Goal: Use online tool/utility

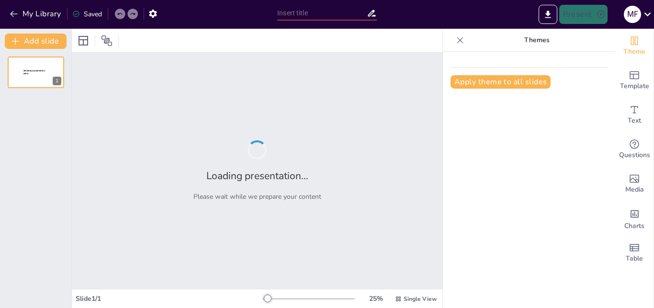
type input "Erhöhung der Stabilität von DNA-Origami-Nanostrukturen durch enzymatische Ligati"
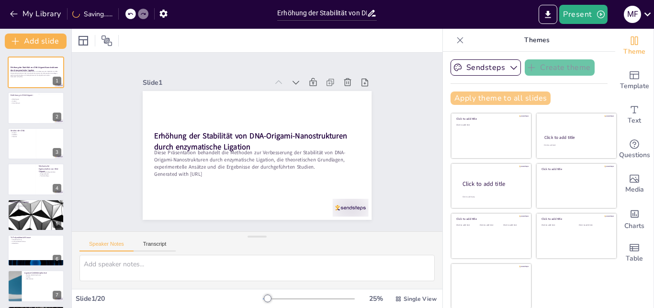
click at [468, 96] on button "Apply theme to all slides" at bounding box center [501, 97] width 100 height 13
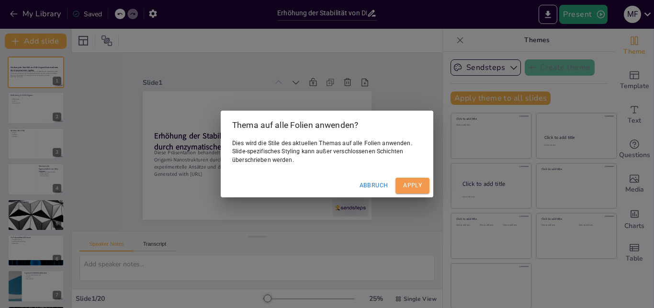
click at [406, 185] on button "Apply" at bounding box center [412, 186] width 34 height 16
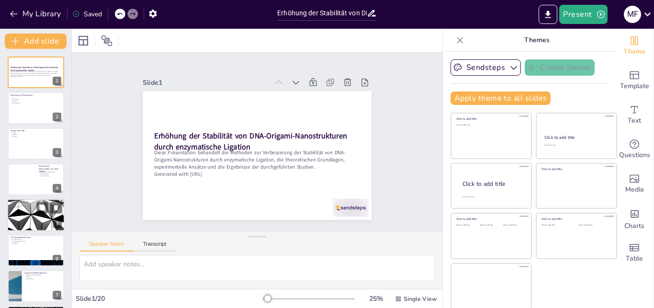
click at [18, 219] on div at bounding box center [35, 215] width 57 height 33
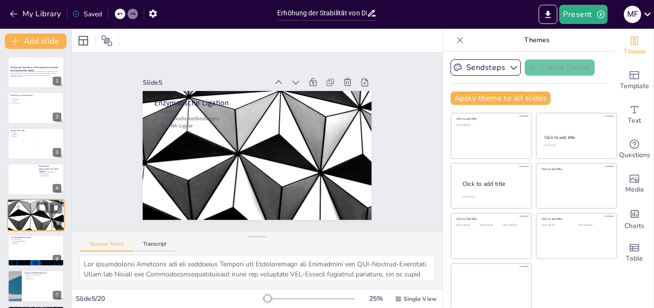
scroll to position [36, 0]
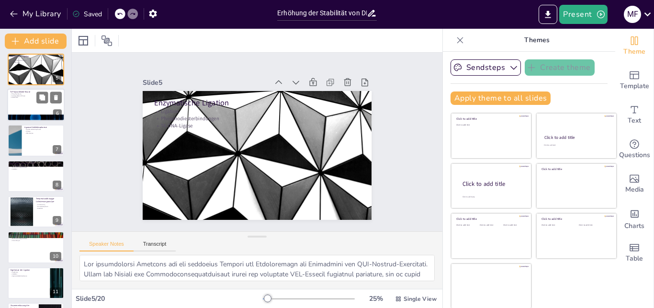
click at [24, 216] on div at bounding box center [21, 211] width 51 height 29
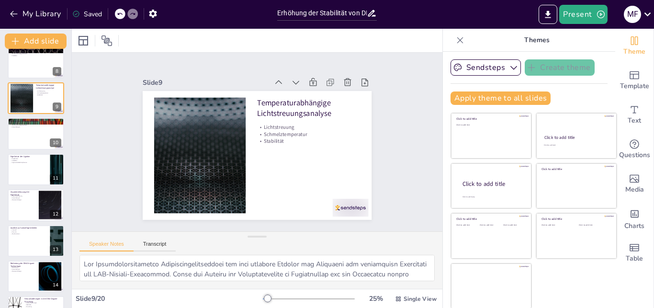
scroll to position [288, 0]
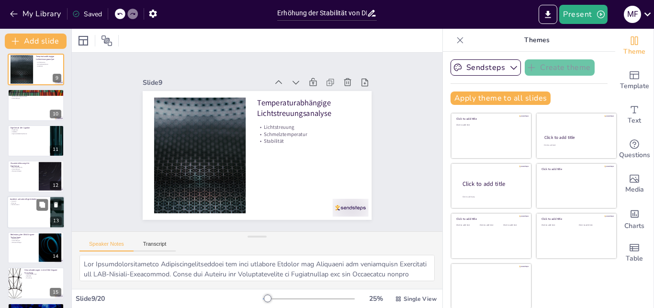
click at [27, 208] on div at bounding box center [35, 212] width 57 height 33
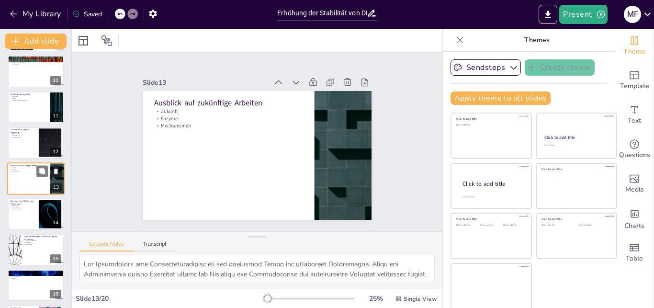
scroll to position [376, 0]
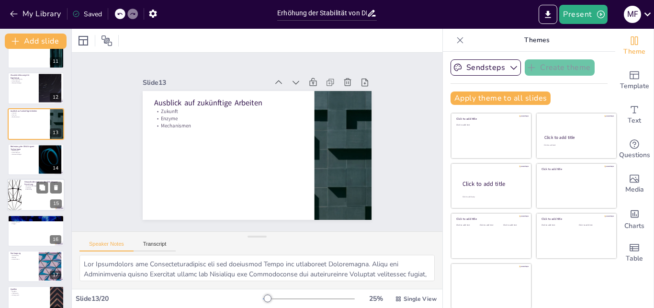
click at [29, 205] on div at bounding box center [35, 195] width 57 height 33
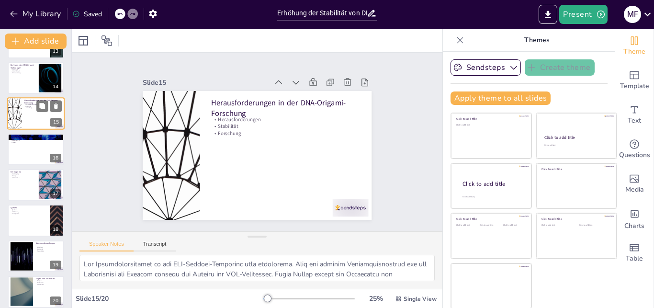
scroll to position [465, 0]
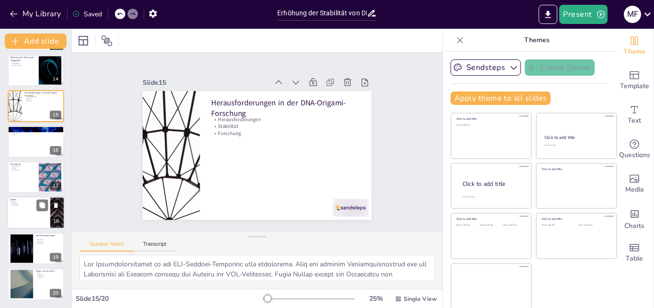
click at [29, 209] on div at bounding box center [35, 213] width 57 height 33
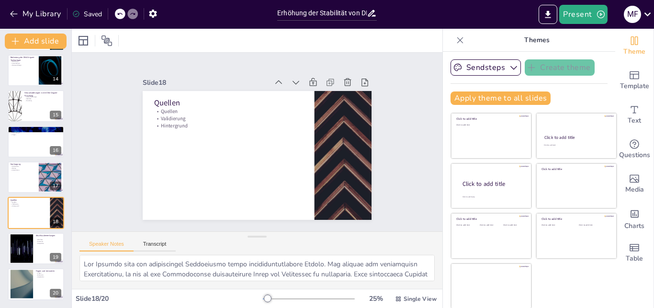
scroll to position [1, 0]
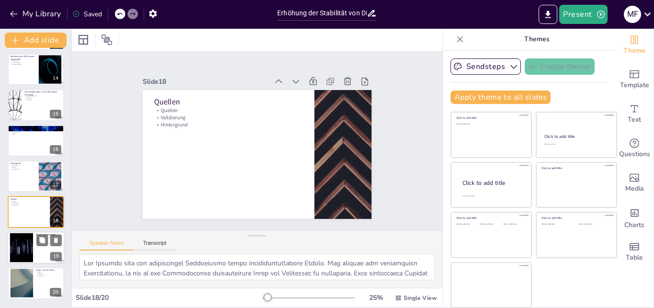
click at [18, 244] on div at bounding box center [22, 247] width 52 height 29
type textarea "Lor Ipsumdolorsitametcon adip elitseddoeiu, te inc Utlaboreetdolor mag Aliquaen…"
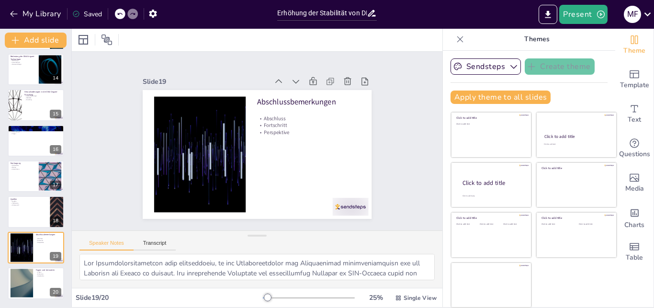
scroll to position [0, 0]
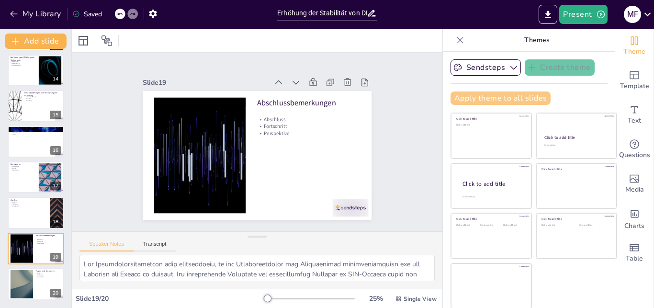
click at [489, 99] on button "Apply theme to all slides" at bounding box center [501, 97] width 100 height 13
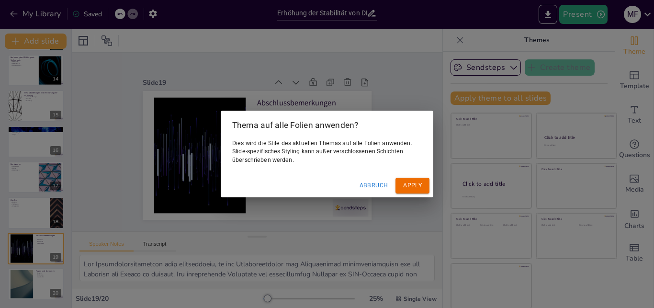
click at [409, 185] on button "Apply" at bounding box center [412, 186] width 34 height 16
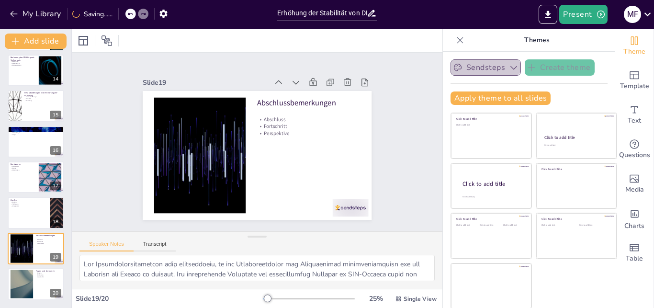
click at [509, 66] on icon "button" at bounding box center [514, 68] width 10 height 10
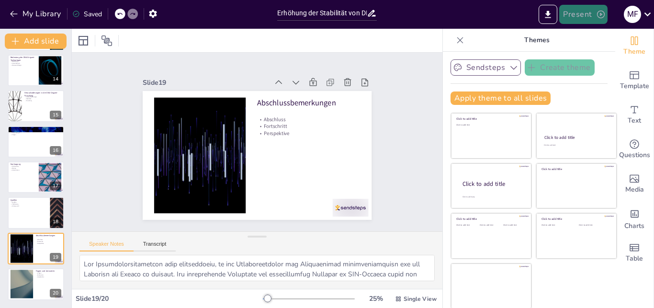
click at [601, 12] on icon "button" at bounding box center [601, 15] width 10 height 10
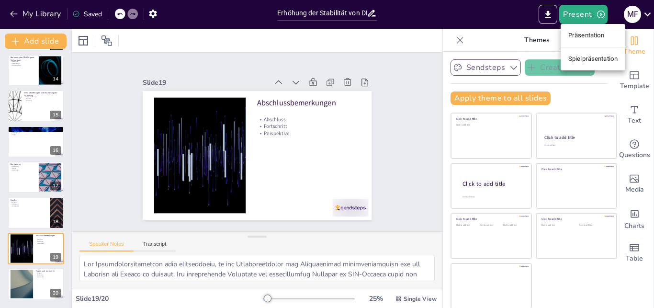
click at [591, 37] on li "Präsentation" at bounding box center [593, 35] width 65 height 15
